Goal: Task Accomplishment & Management: Manage account settings

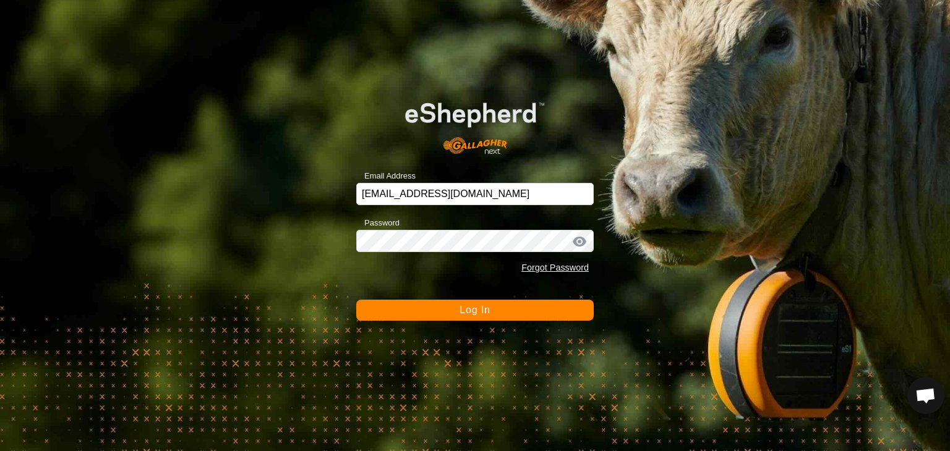
click at [446, 315] on button "Log In" at bounding box center [474, 310] width 237 height 21
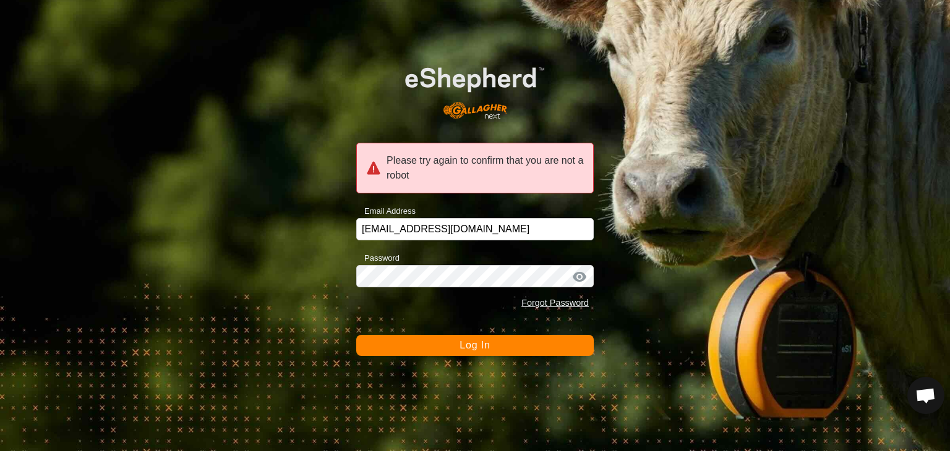
click at [459, 347] on span "Log In" at bounding box center [474, 345] width 30 height 11
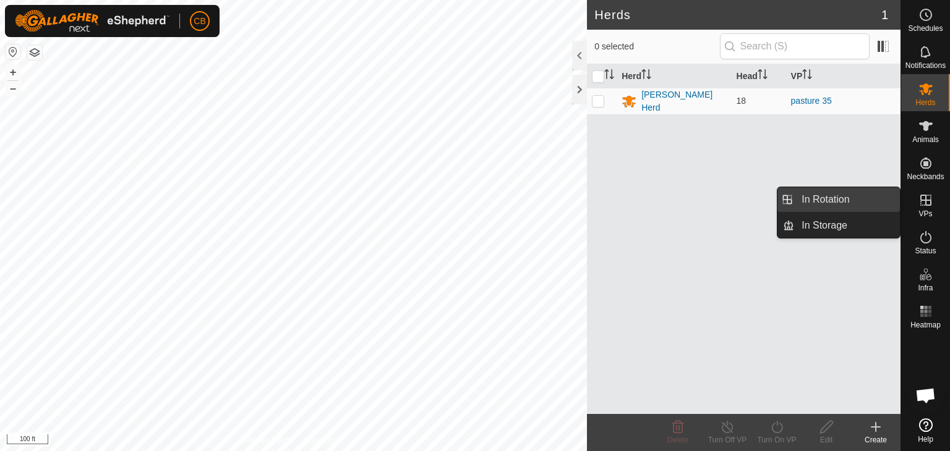
click at [856, 201] on link "In Rotation" at bounding box center [847, 199] width 106 height 25
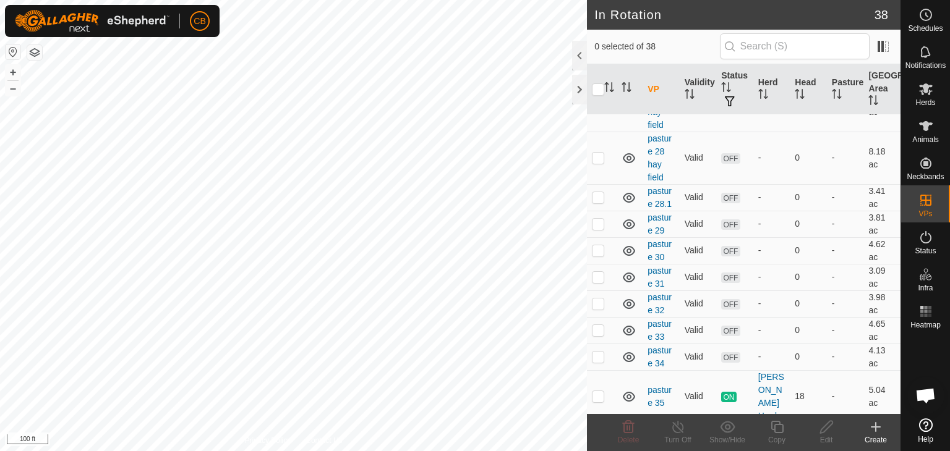
scroll to position [742, 0]
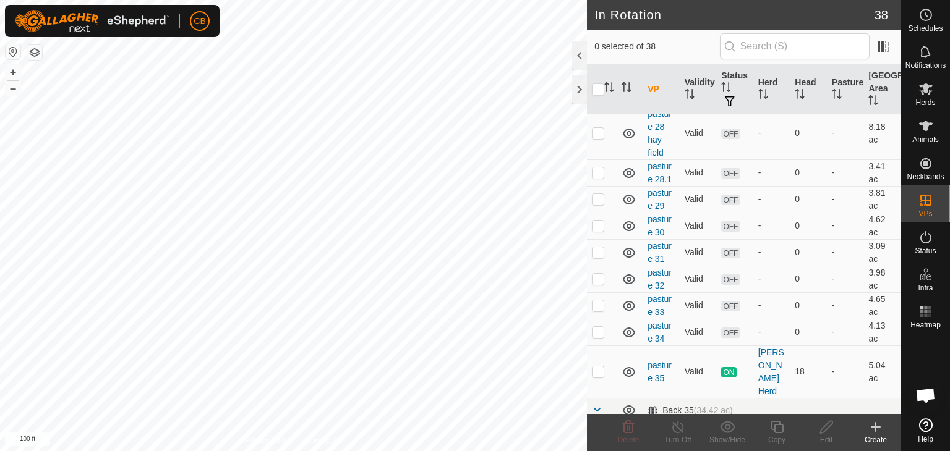
click at [874, 431] on icon at bounding box center [875, 427] width 15 height 15
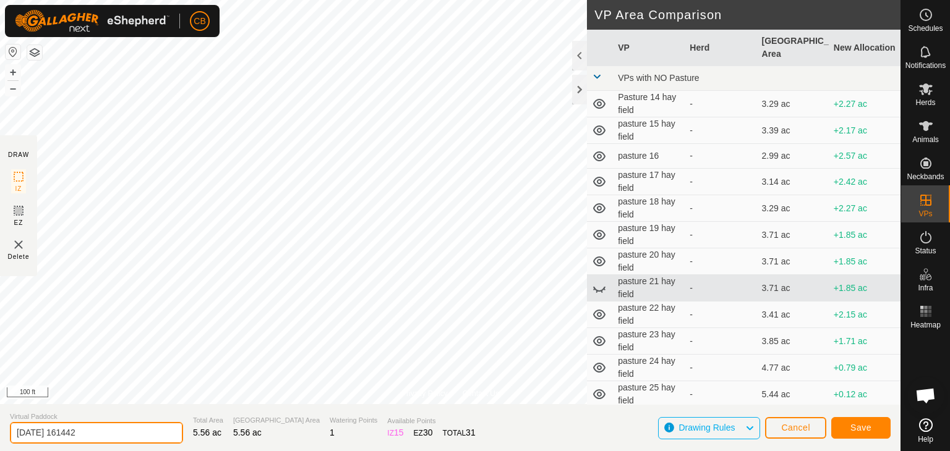
click at [136, 435] on input "[DATE] 161442" at bounding box center [96, 433] width 173 height 22
type input "2"
type input "pasture 36"
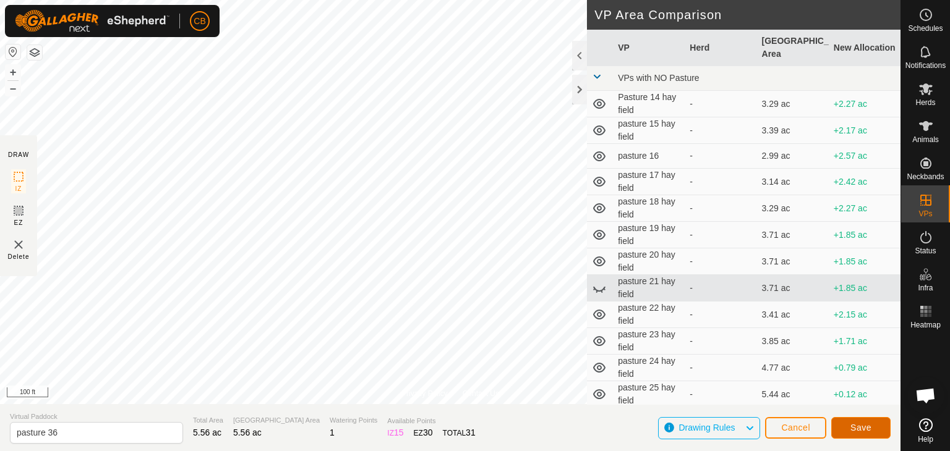
click at [853, 425] on span "Save" at bounding box center [860, 428] width 21 height 10
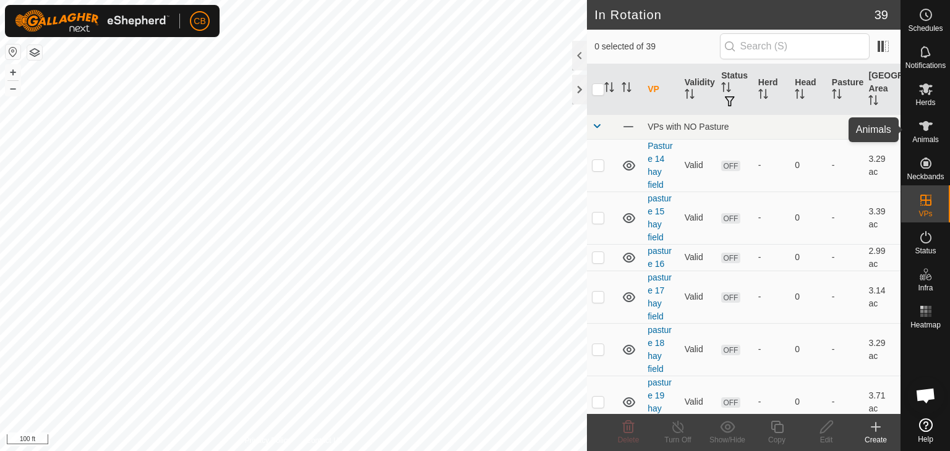
click at [925, 127] on icon at bounding box center [926, 126] width 14 height 10
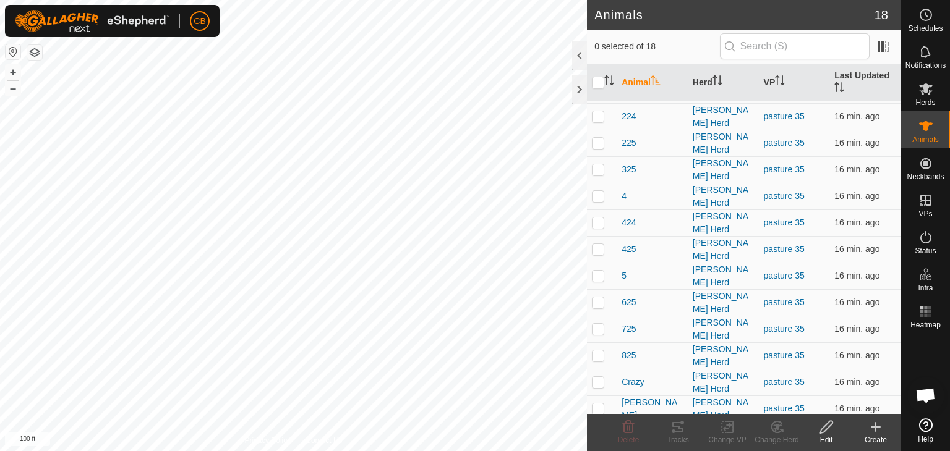
scroll to position [132, 0]
click at [598, 402] on p-checkbox at bounding box center [598, 407] width 12 height 10
checkbox input "true"
click at [824, 432] on icon at bounding box center [826, 427] width 15 height 15
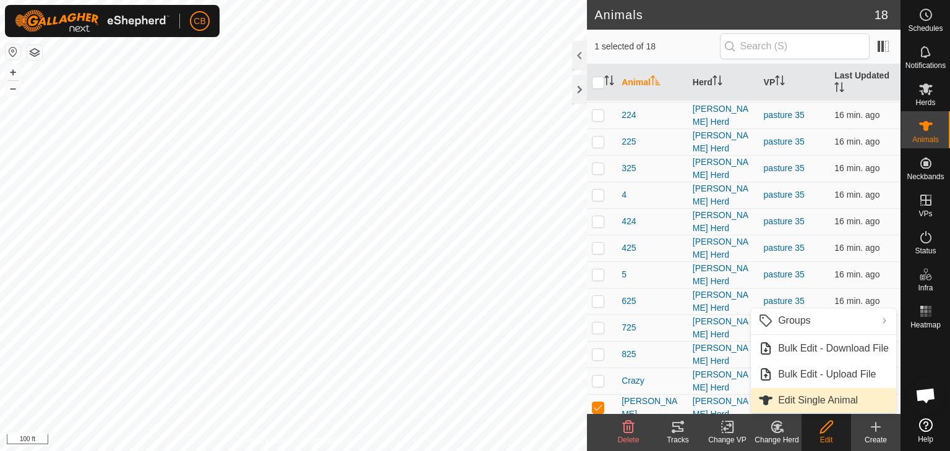
click at [814, 400] on link "Edit Single Animal" at bounding box center [823, 400] width 145 height 25
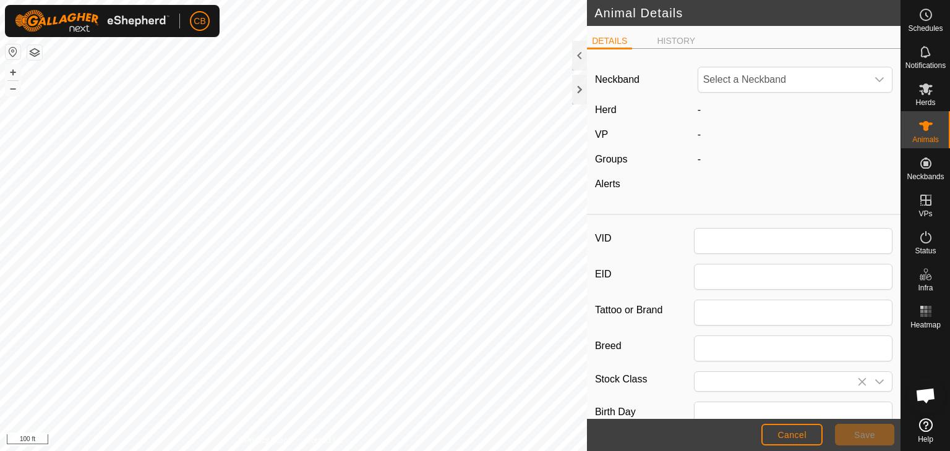
type input "[PERSON_NAME]"
type input "Jersey"
type input "0"
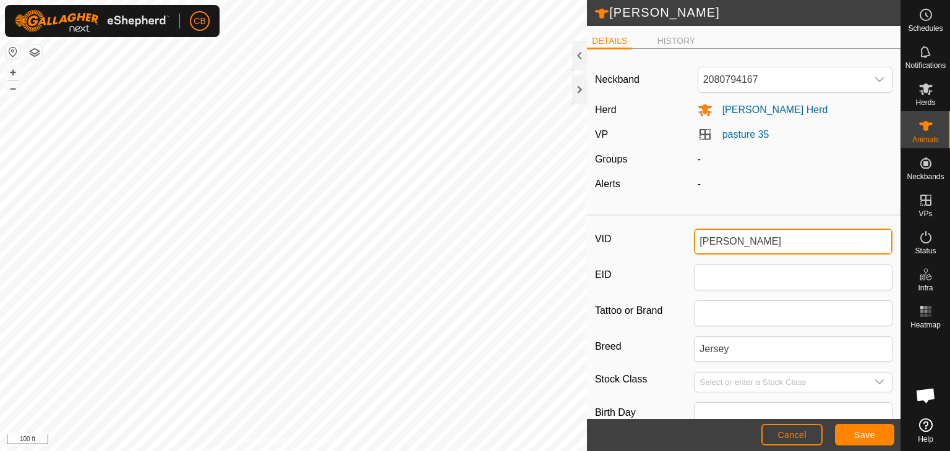
click at [769, 242] on input "[PERSON_NAME]" at bounding box center [793, 242] width 198 height 26
type input "L"
type input "h"
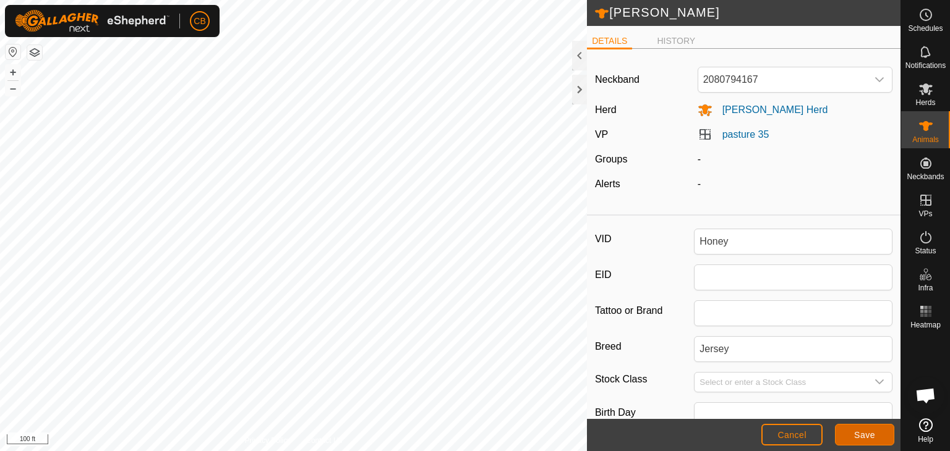
click at [853, 433] on button "Save" at bounding box center [864, 435] width 59 height 22
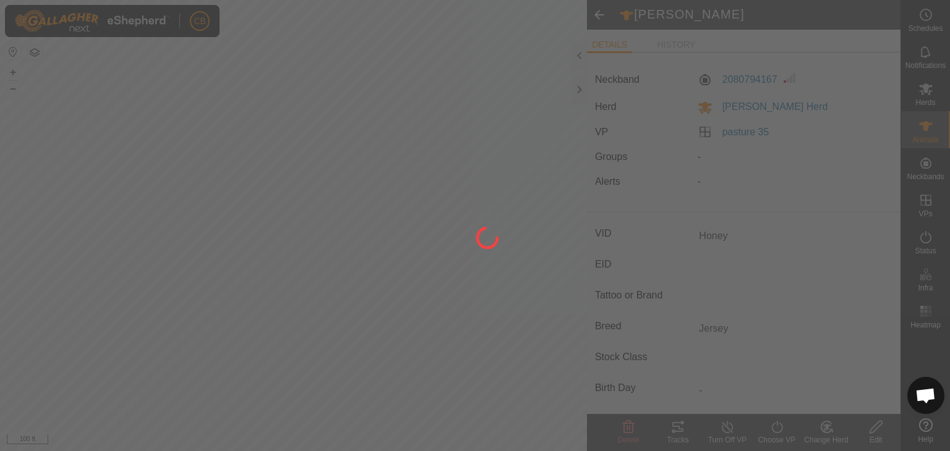
type input "Honey"
type input "-"
type input "0 kg"
type input "-"
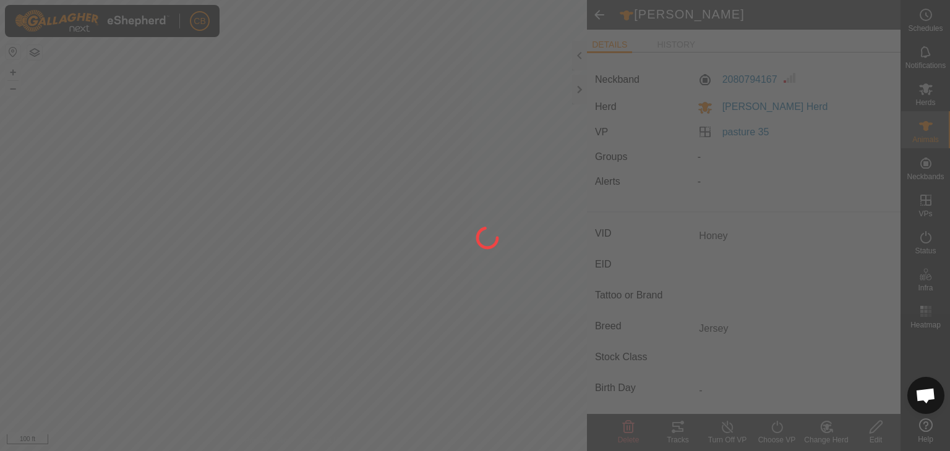
type input "-"
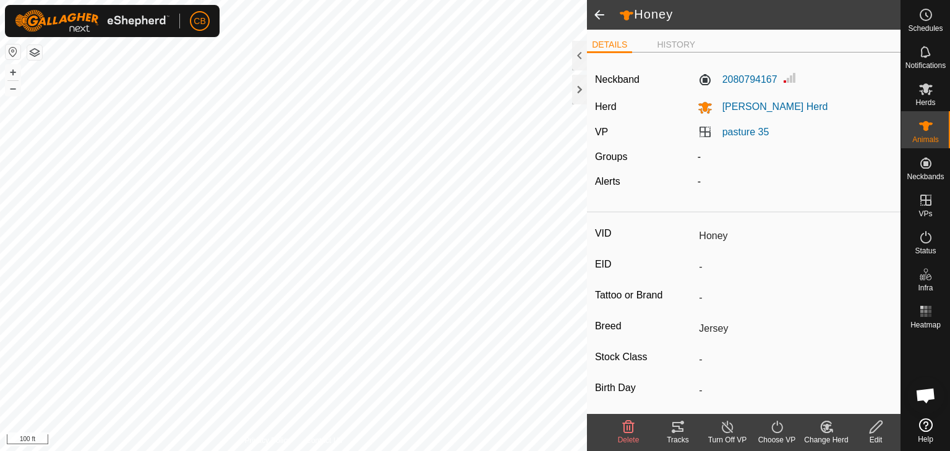
click at [598, 13] on span at bounding box center [599, 15] width 25 height 30
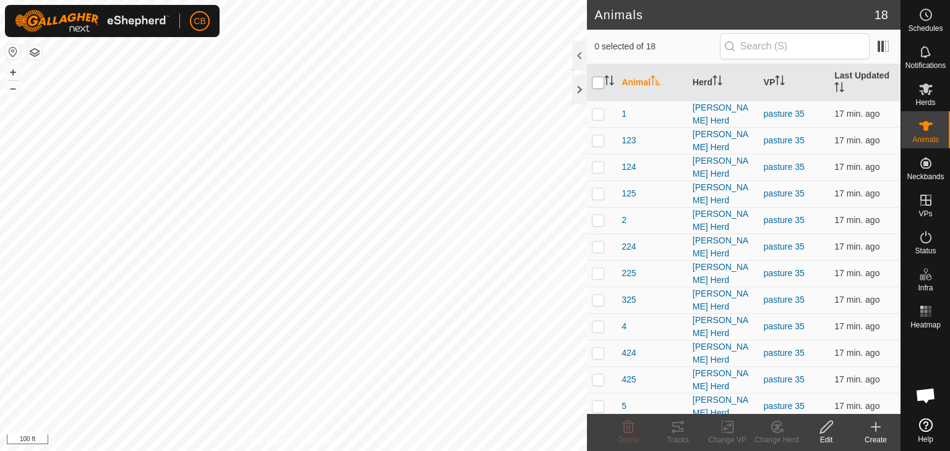
click at [598, 80] on input "checkbox" at bounding box center [598, 83] width 12 height 12
checkbox input "true"
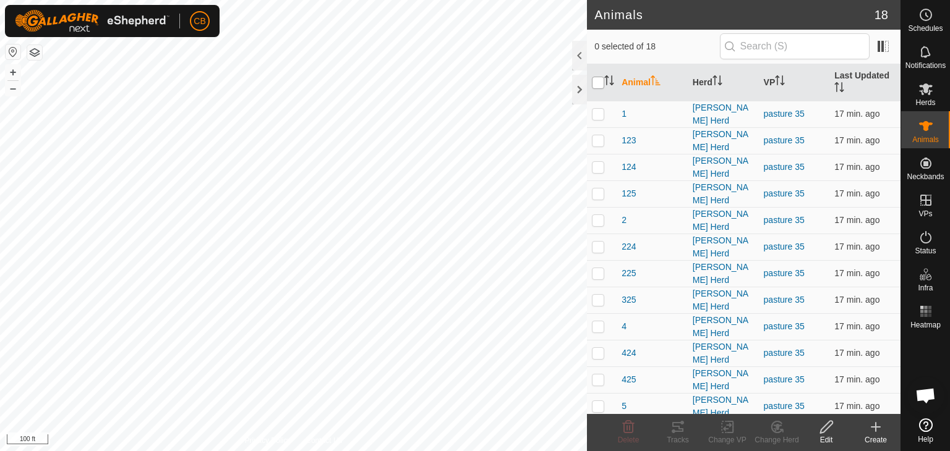
checkbox input "true"
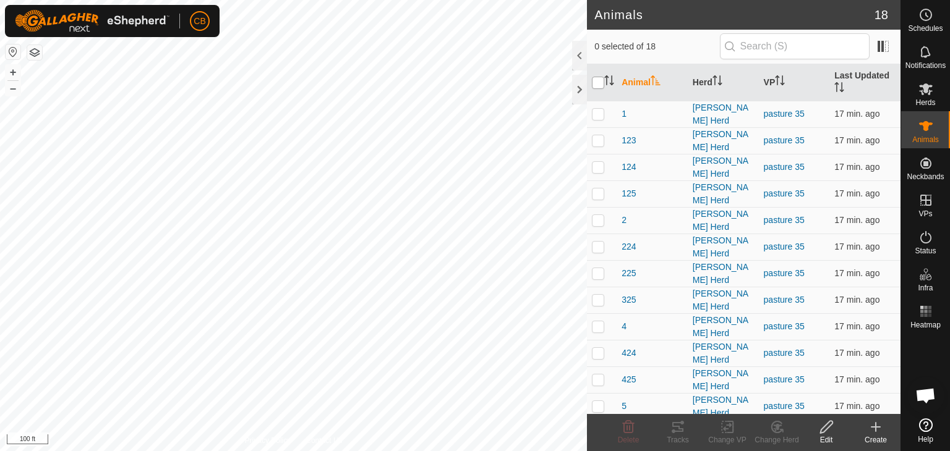
checkbox input "true"
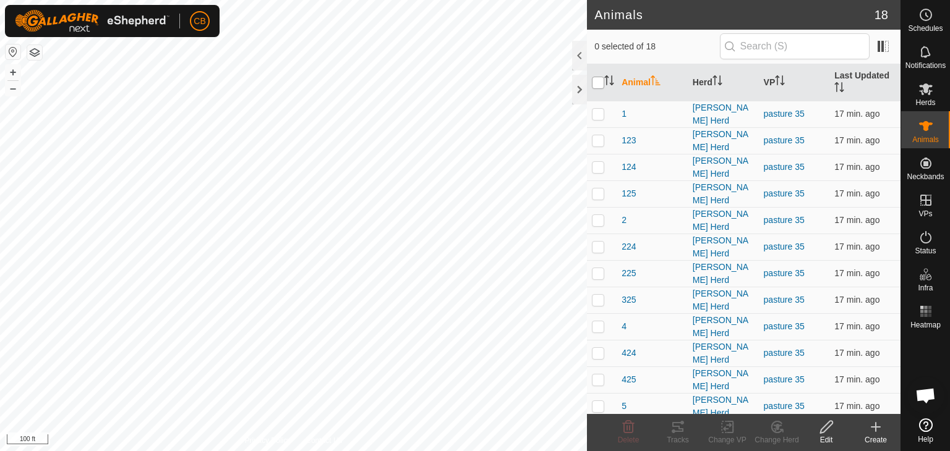
checkbox input "true"
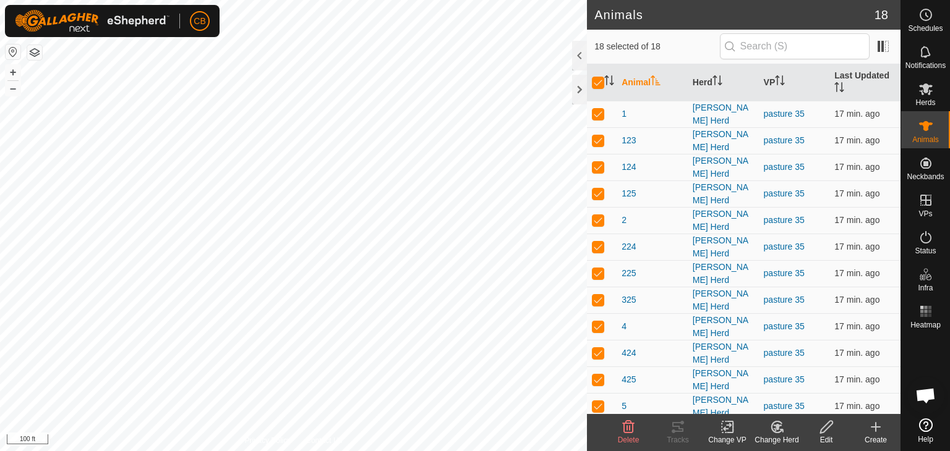
click at [723, 433] on icon at bounding box center [727, 427] width 15 height 15
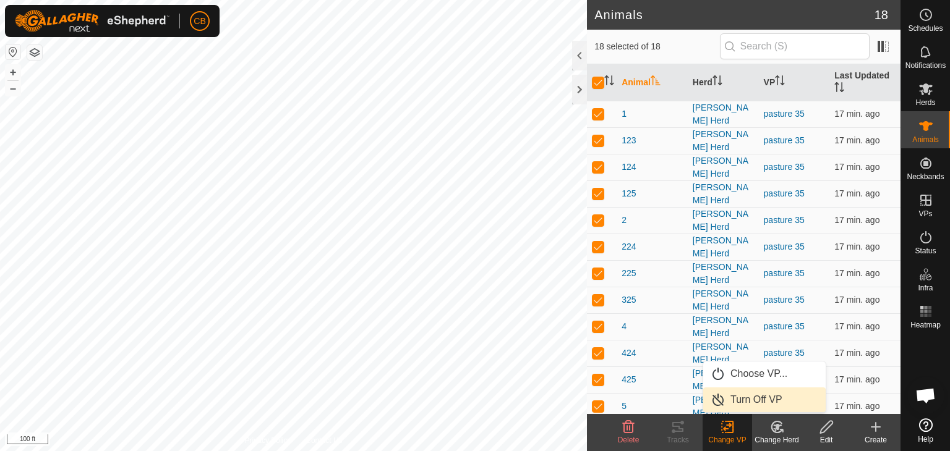
click at [747, 388] on link "Turn Off VP" at bounding box center [764, 400] width 122 height 25
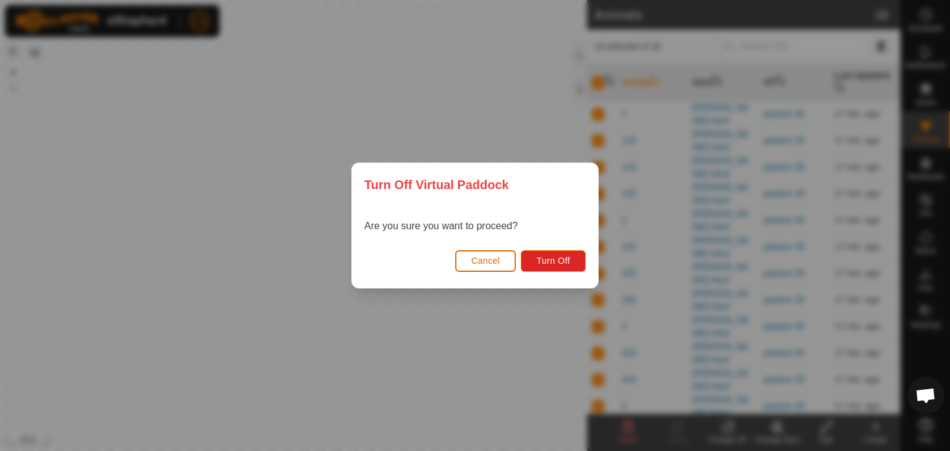
click at [485, 260] on span "Cancel" at bounding box center [485, 261] width 29 height 10
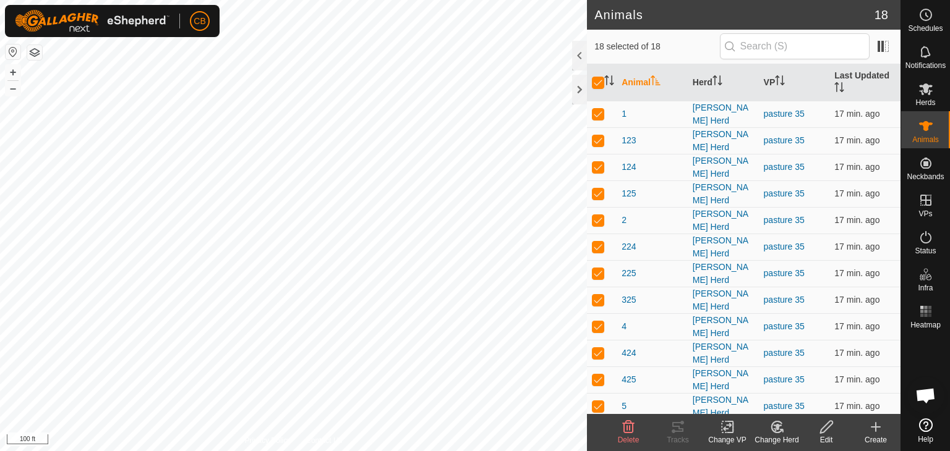
click at [726, 426] on icon at bounding box center [727, 427] width 15 height 15
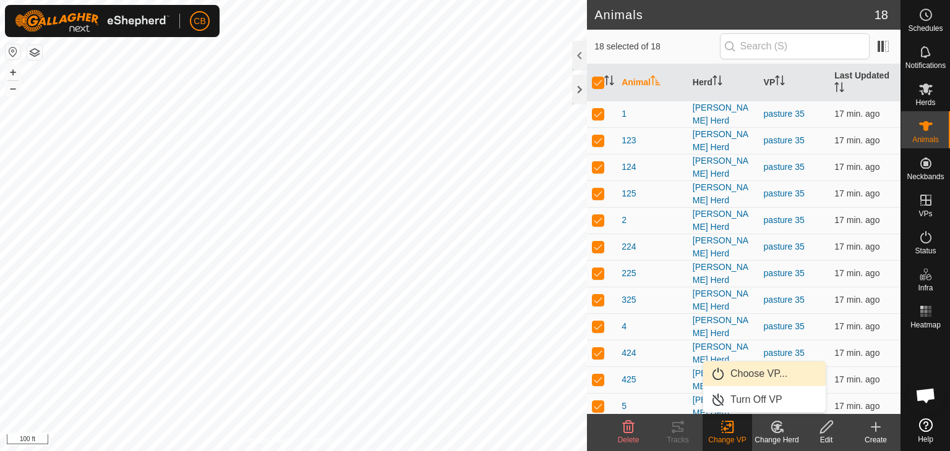
click at [727, 370] on link "Choose VP..." at bounding box center [764, 374] width 122 height 25
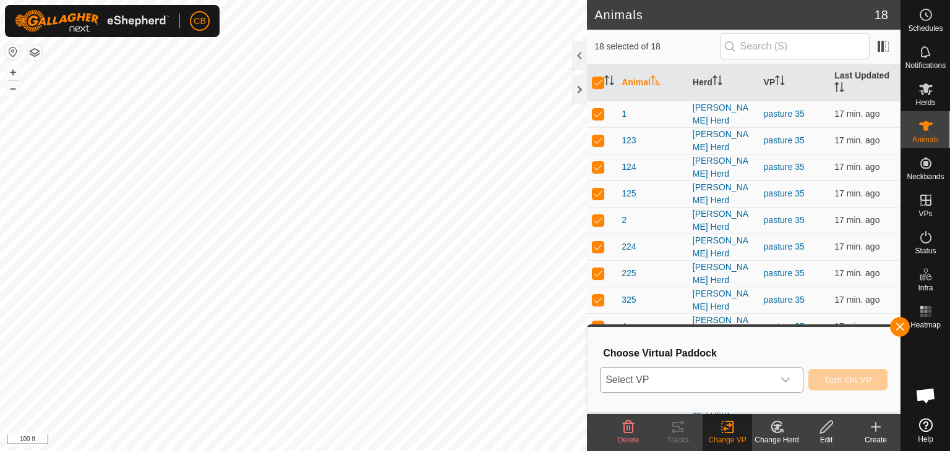
click at [786, 378] on icon "dropdown trigger" at bounding box center [785, 380] width 10 height 10
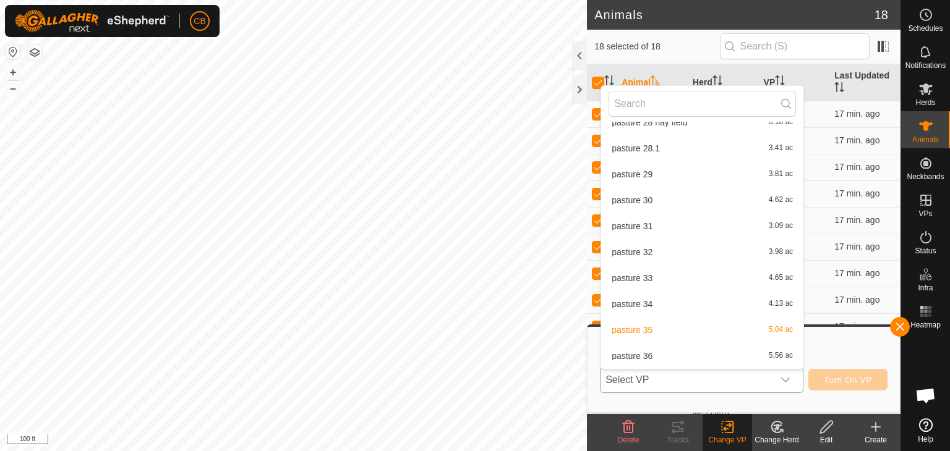
scroll to position [428, 0]
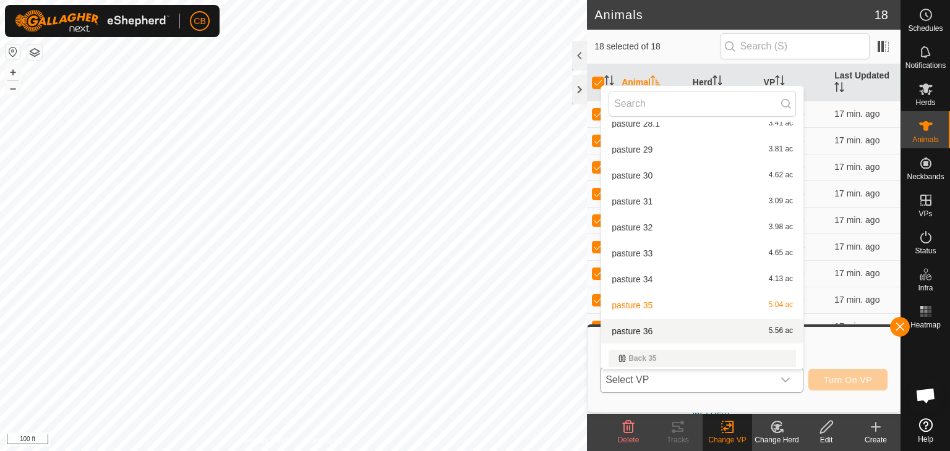
click at [655, 336] on li "pasture 36 5.56 ac" at bounding box center [702, 331] width 202 height 25
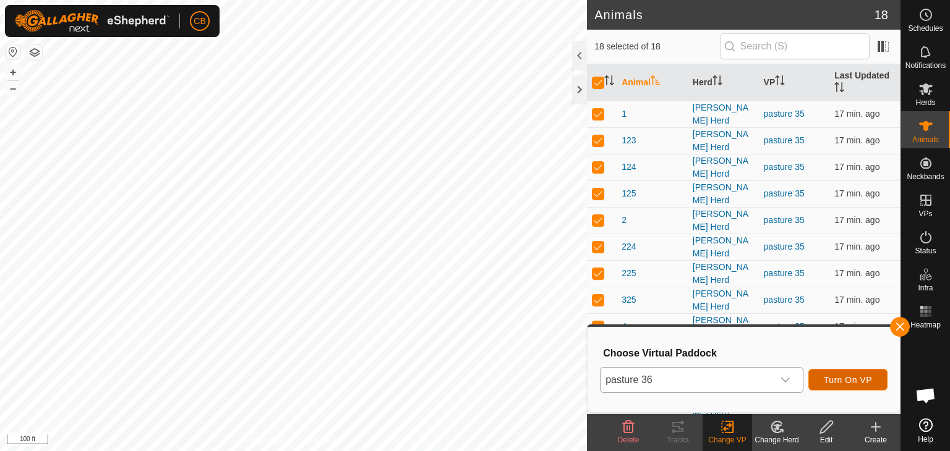
click at [832, 377] on span "Turn On VP" at bounding box center [847, 380] width 48 height 10
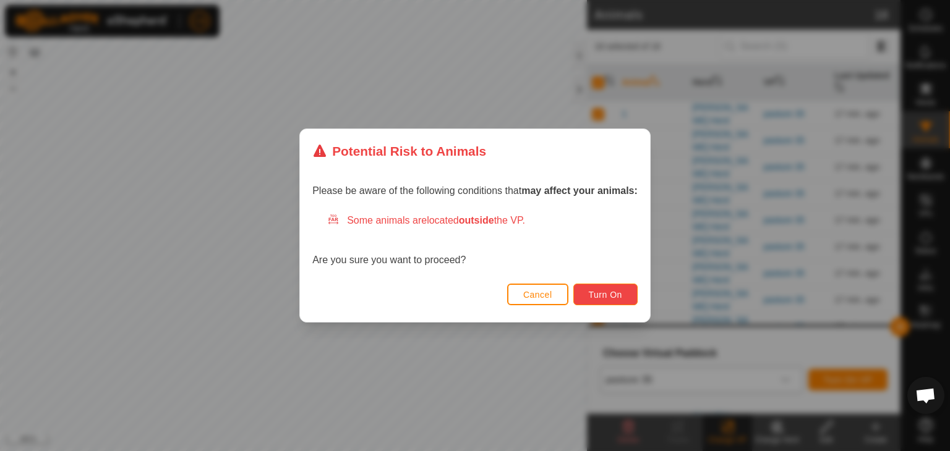
click at [614, 292] on span "Turn On" at bounding box center [605, 295] width 33 height 10
